Goal: Find contact information: Find contact information

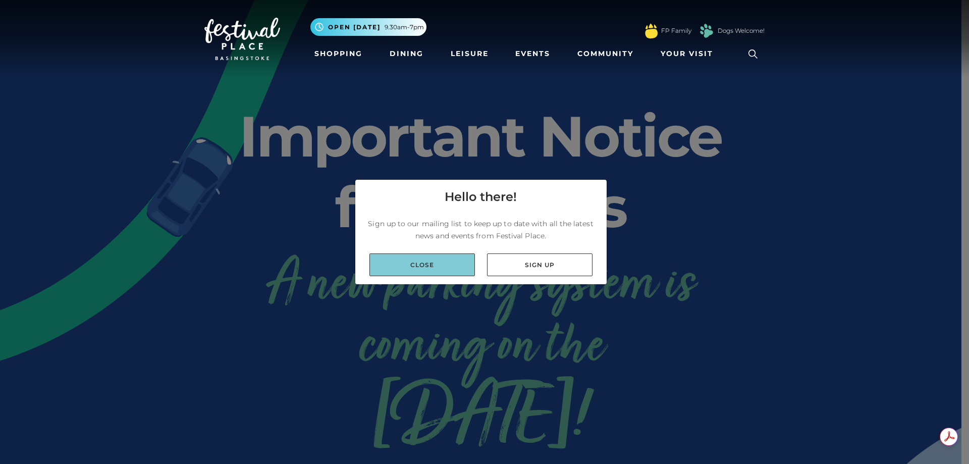
click at [424, 274] on link "Close" at bounding box center [423, 264] width 106 height 23
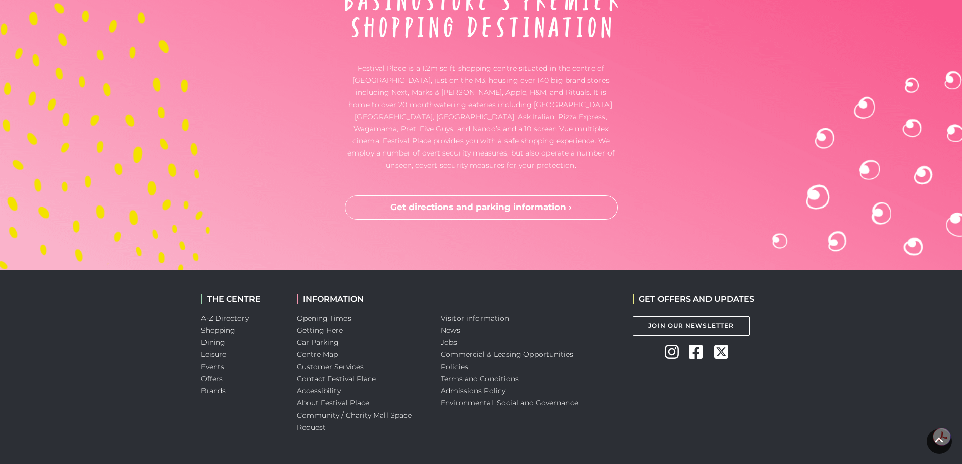
scroll to position [2604, 0]
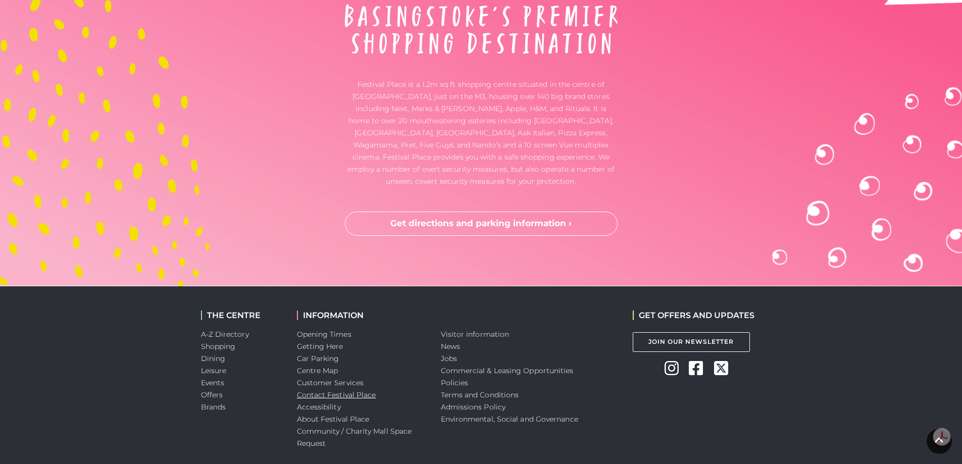
click at [358, 398] on link "Contact Festival Place" at bounding box center [336, 394] width 79 height 9
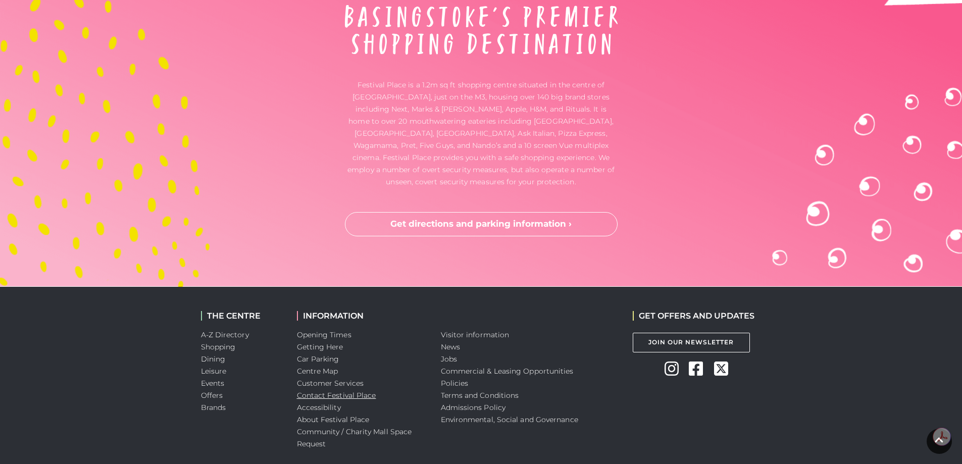
click at [356, 395] on link "Contact Festival Place" at bounding box center [336, 395] width 79 height 9
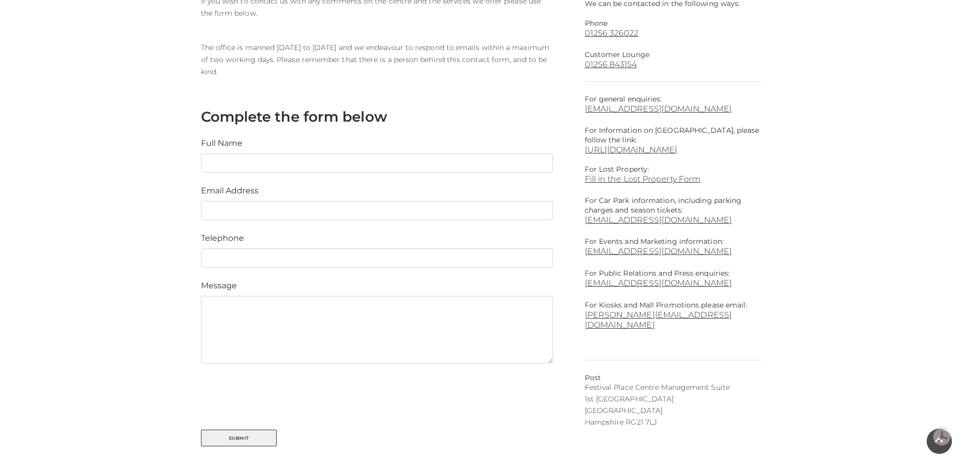
scroll to position [50, 0]
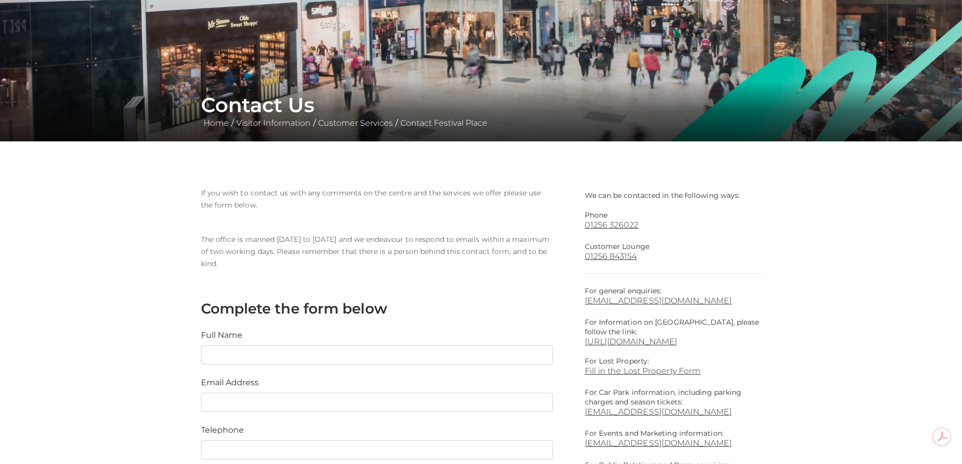
scroll to position [151, 0]
